Goal: Information Seeking & Learning: Learn about a topic

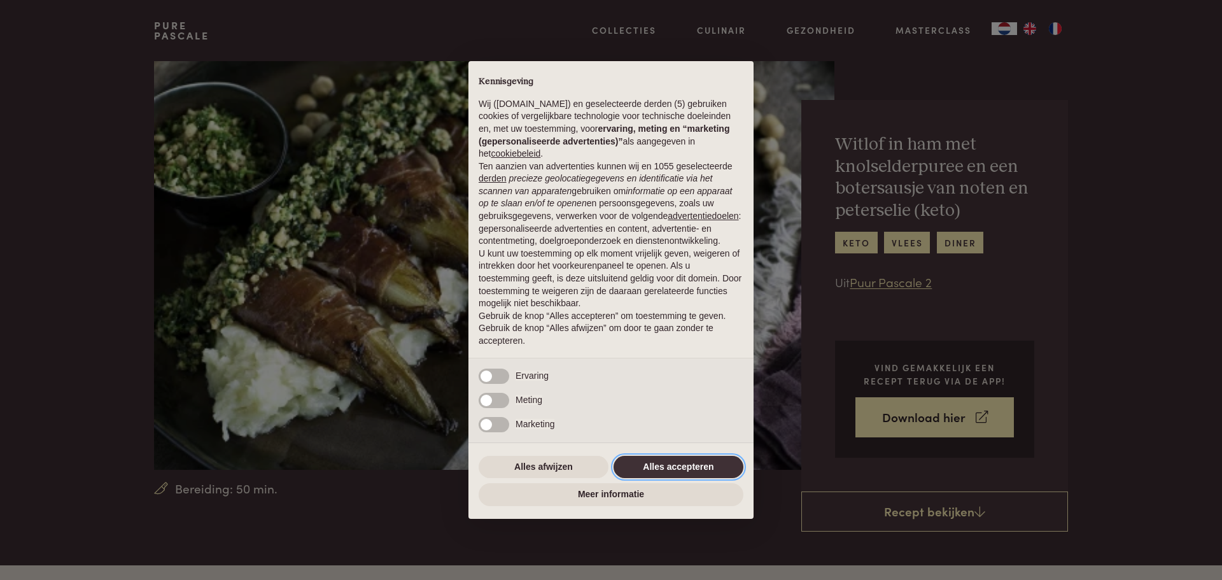
click at [682, 464] on button "Alles accepteren" at bounding box center [679, 467] width 130 height 23
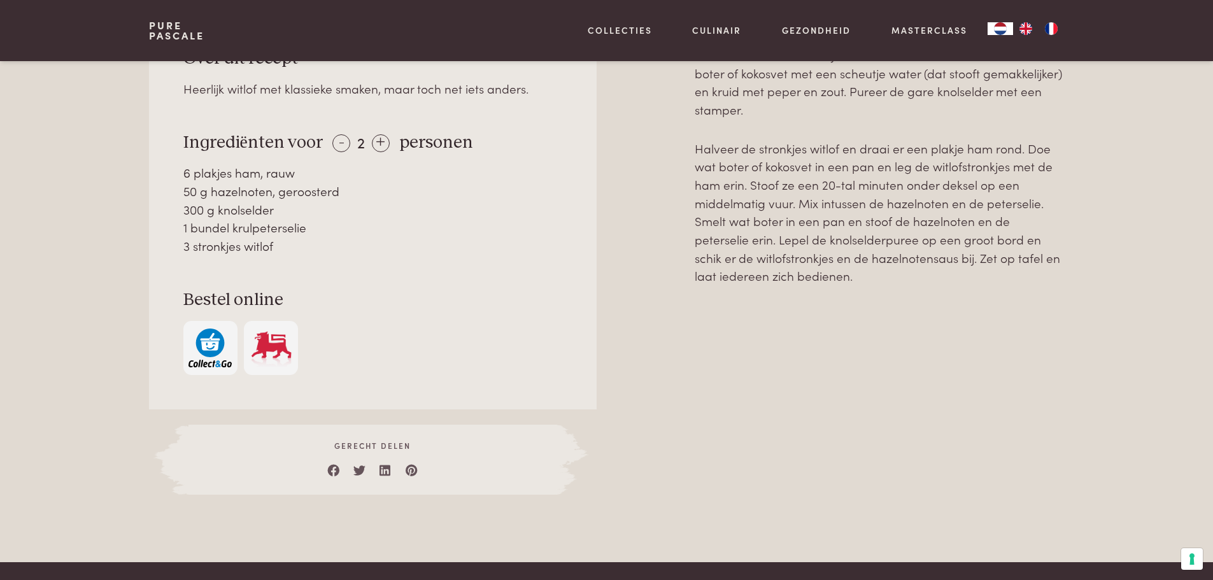
scroll to position [127, 0]
